Goal: Information Seeking & Learning: Learn about a topic

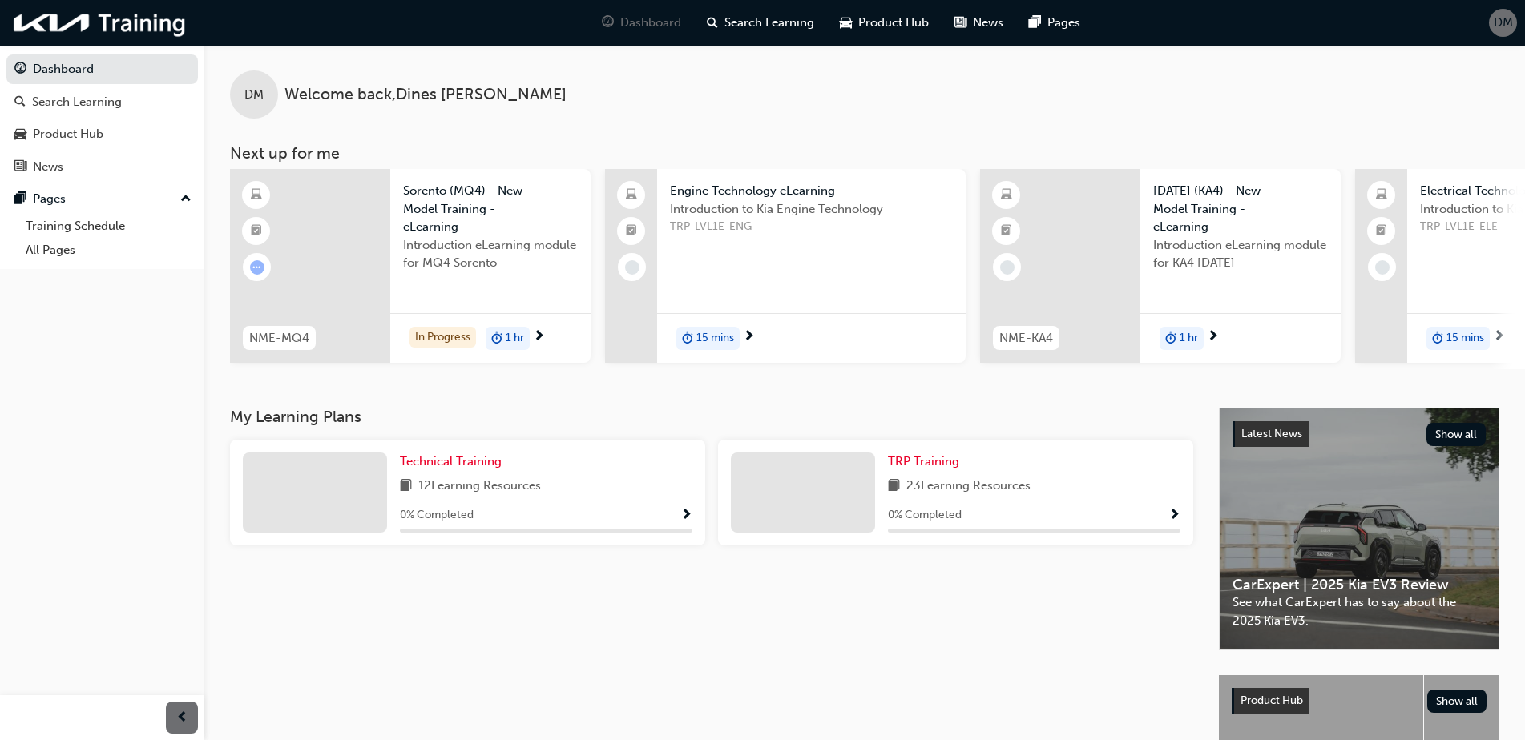
click at [1174, 517] on span "Show Progress" at bounding box center [1174, 516] width 12 height 14
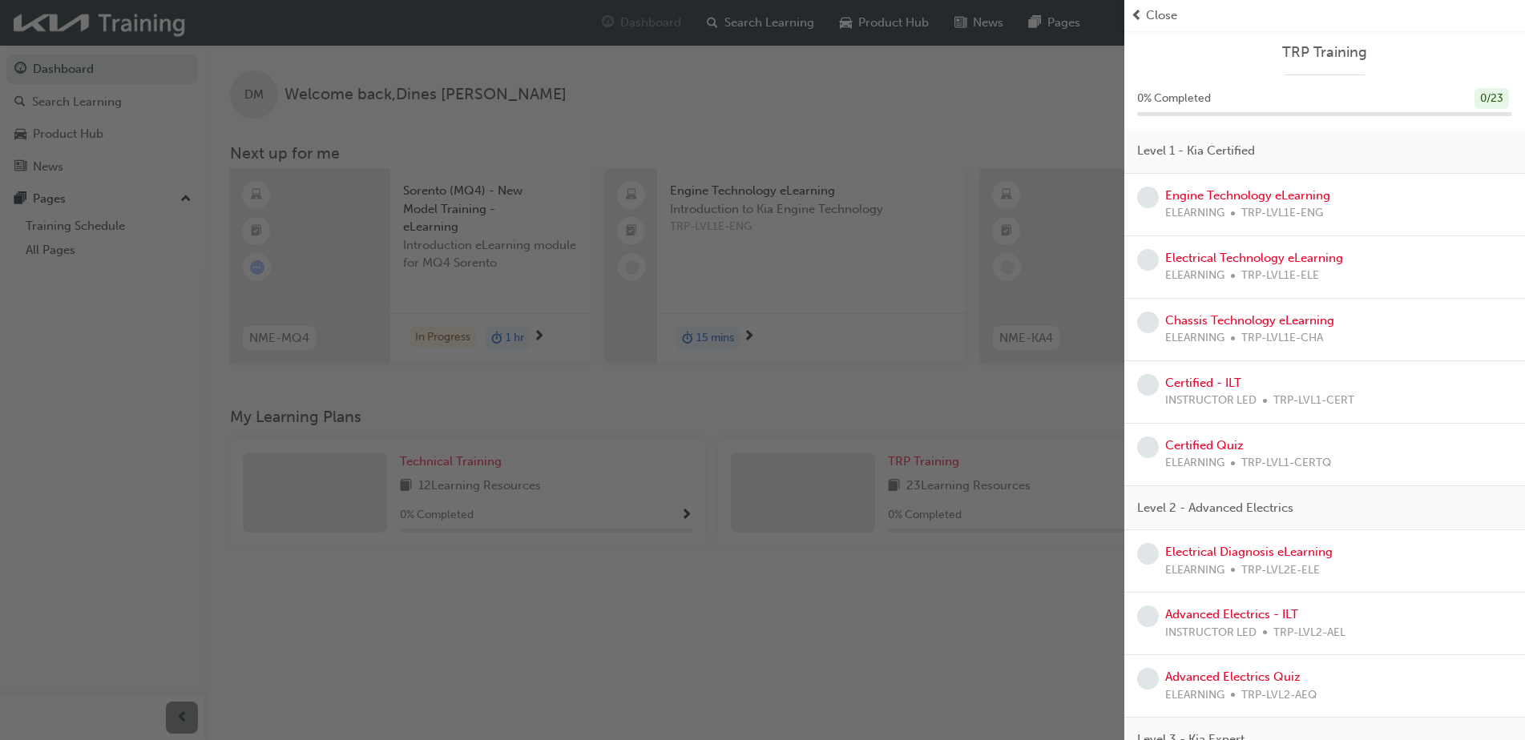
click at [121, 481] on div "button" at bounding box center [562, 370] width 1124 height 740
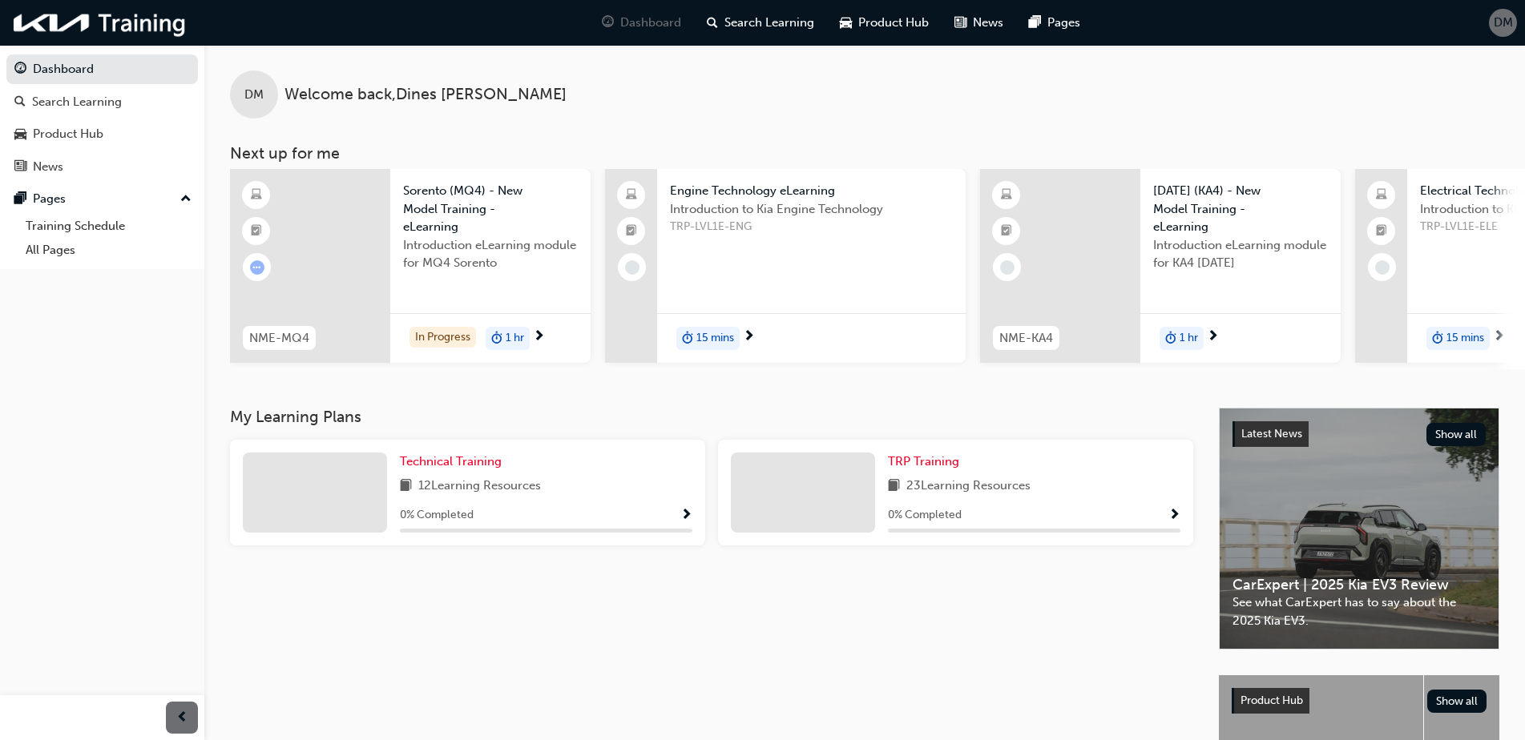
click at [1501, 332] on span "next-icon" at bounding box center [1499, 337] width 12 height 14
click at [77, 110] on div "Search Learning" at bounding box center [77, 102] width 90 height 18
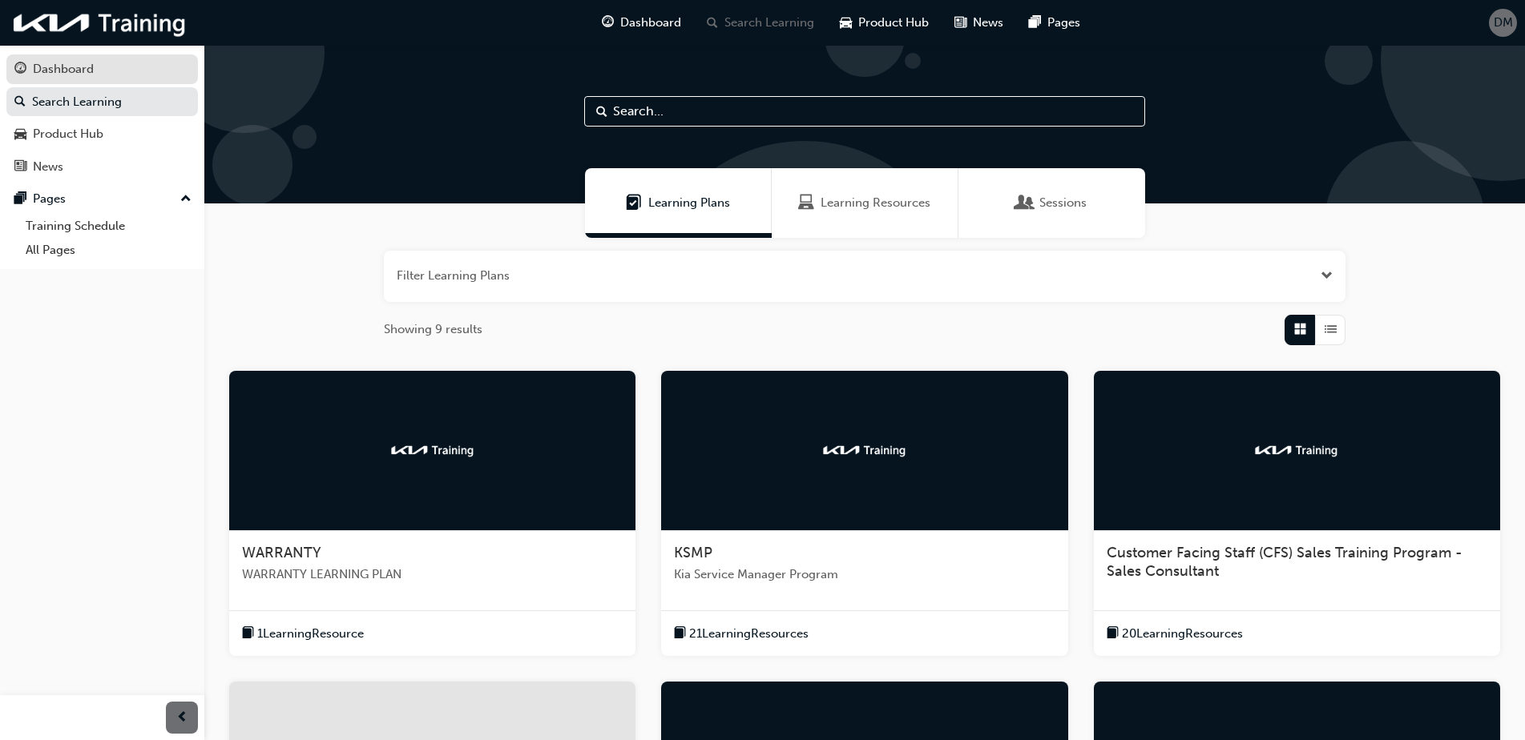
click at [64, 65] on div "Dashboard" at bounding box center [63, 69] width 61 height 18
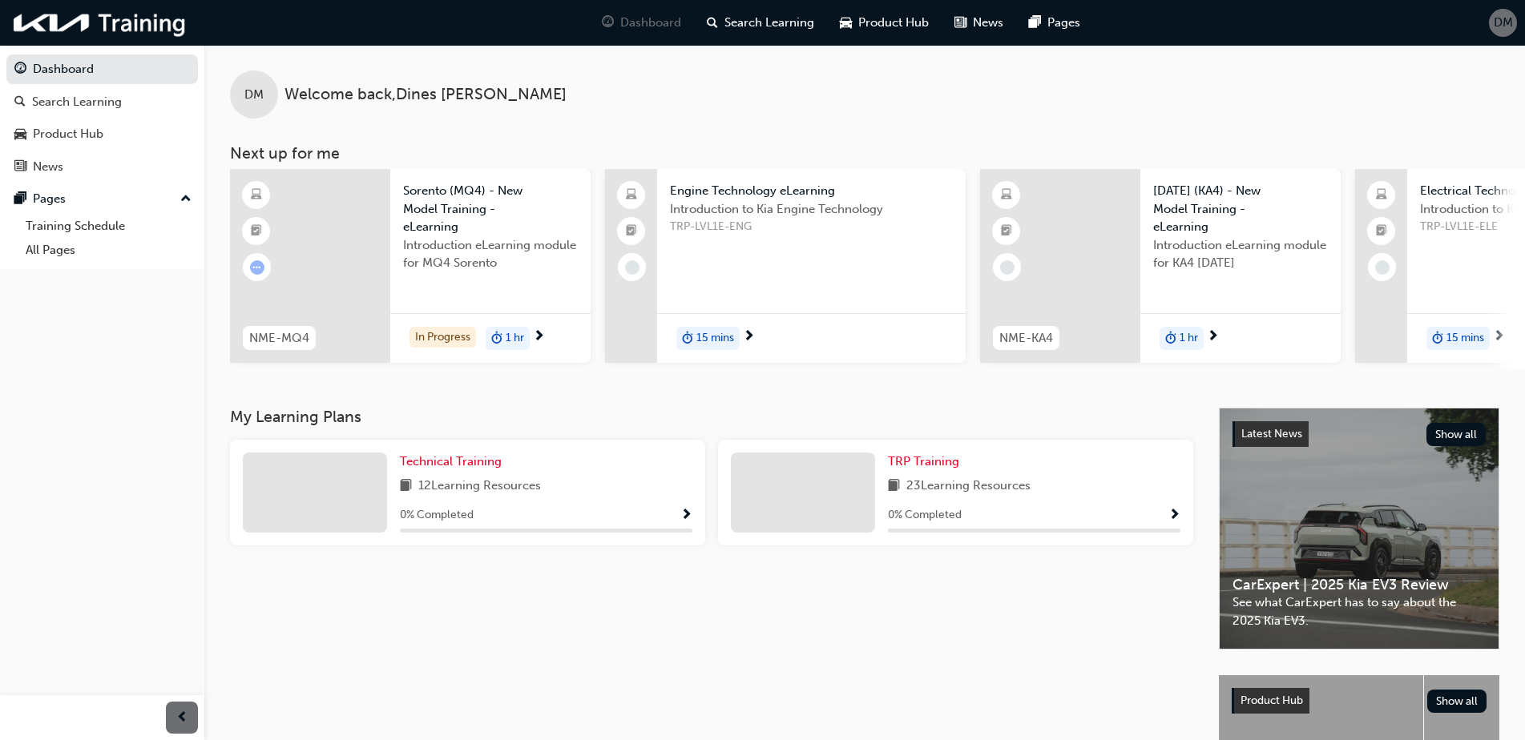
click at [1178, 520] on span "Show Progress" at bounding box center [1174, 516] width 12 height 14
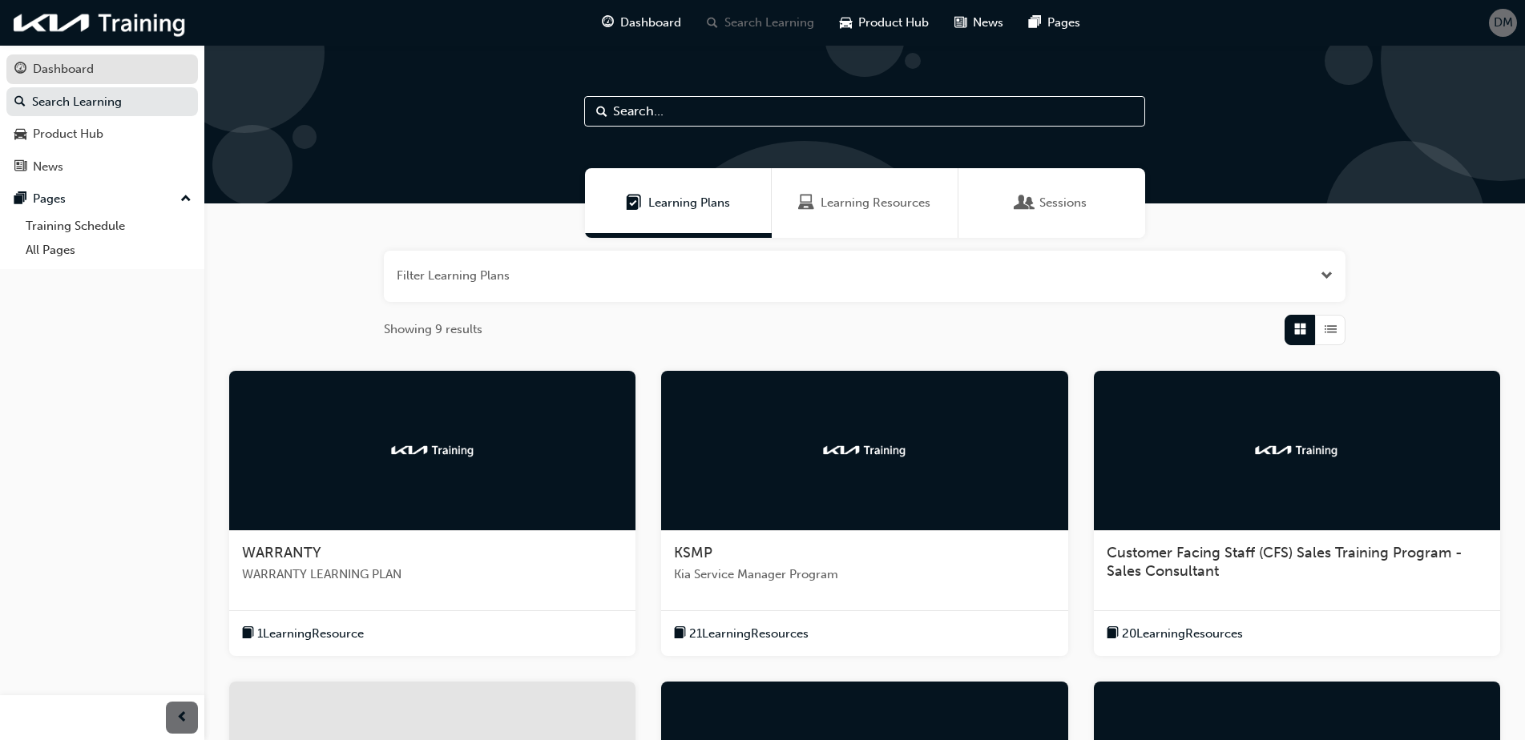
click at [45, 70] on div "Dashboard" at bounding box center [63, 69] width 61 height 18
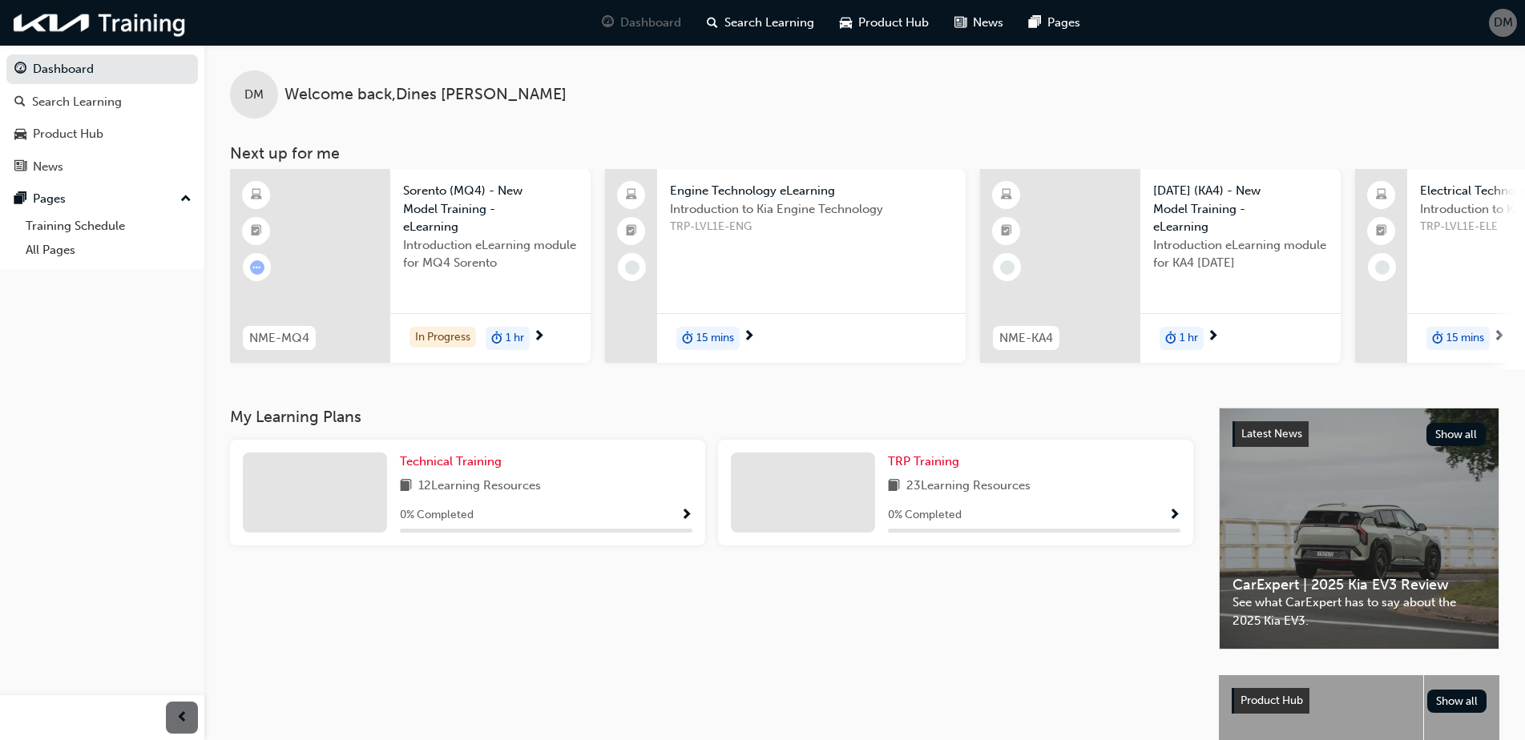
click at [1171, 518] on span "Show Progress" at bounding box center [1174, 516] width 12 height 14
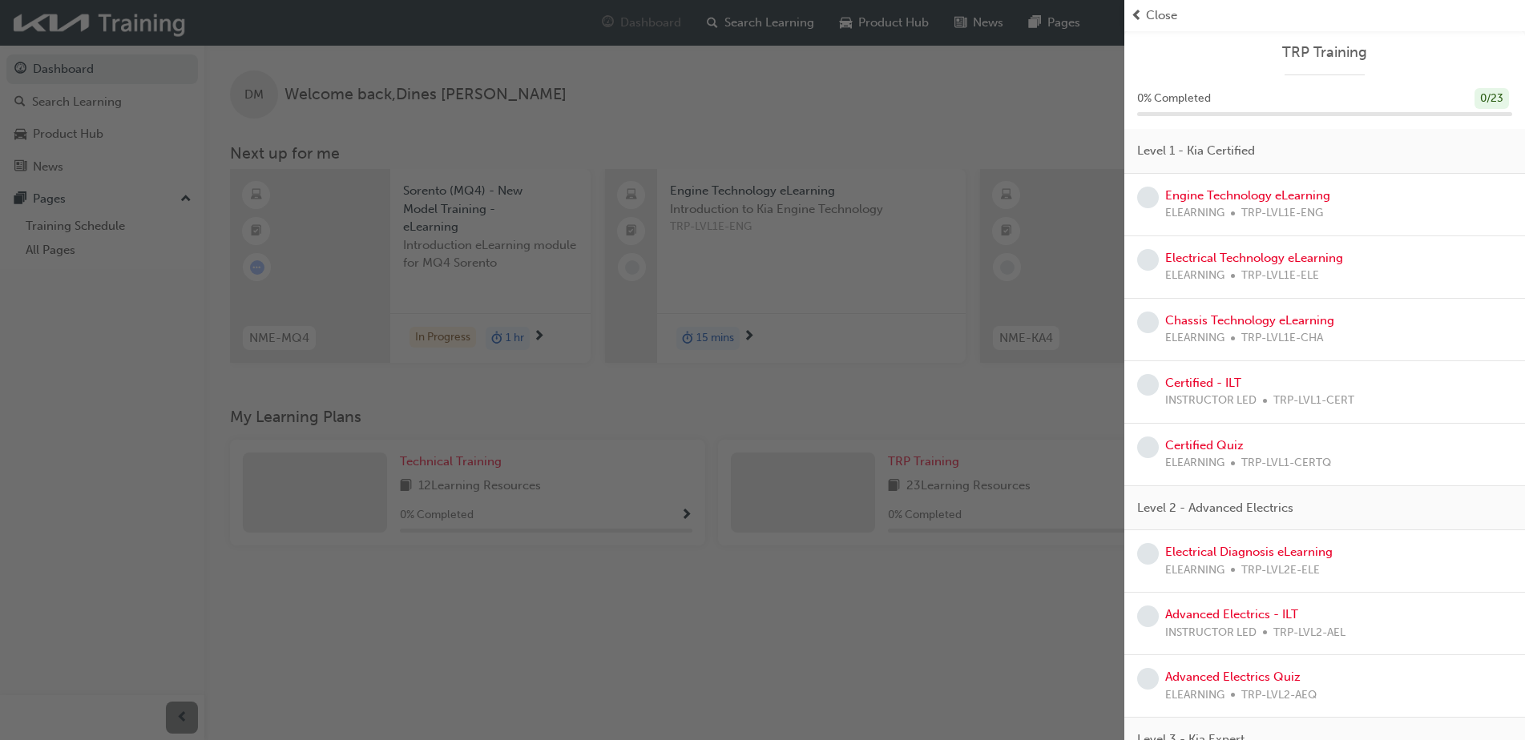
click at [858, 125] on div "button" at bounding box center [562, 370] width 1124 height 740
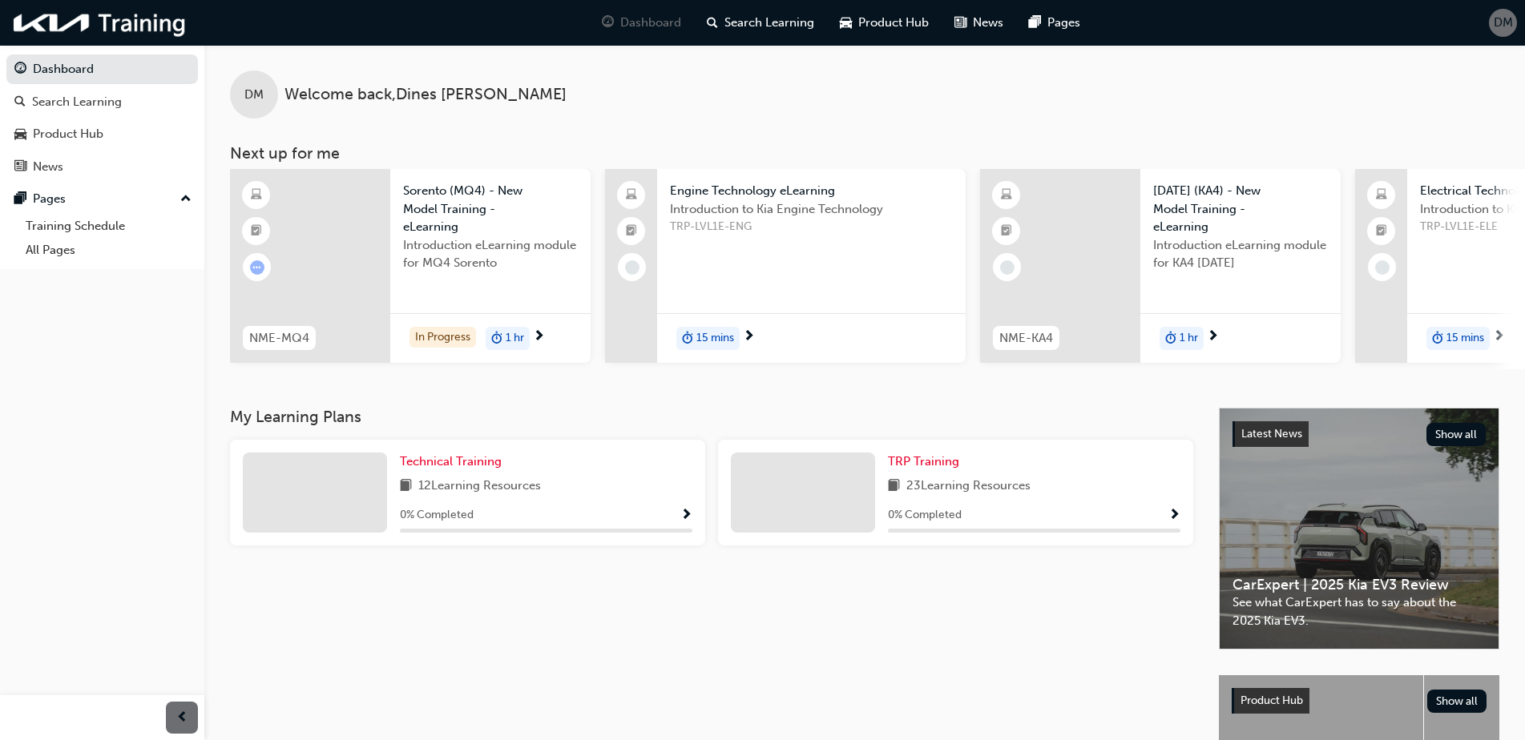
click at [330, 258] on div at bounding box center [310, 266] width 160 height 194
